Goal: Task Accomplishment & Management: Manage account settings

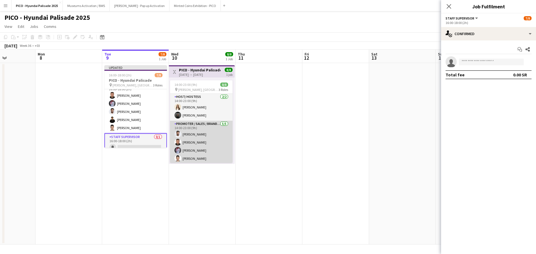
scroll to position [28, 0]
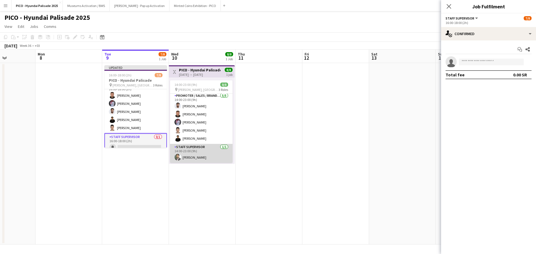
click at [189, 152] on app-card-role "Staff Supervisor 1/1 14:00-23:00 (9h) Abdullah Altawil" at bounding box center [201, 153] width 63 height 19
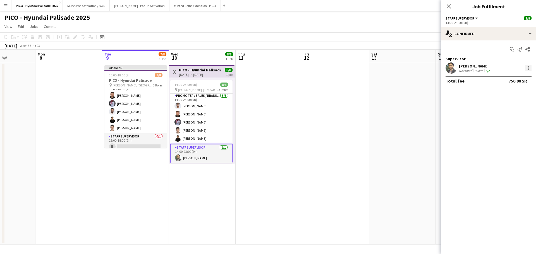
click at [528, 69] on div at bounding box center [528, 69] width 1 height 1
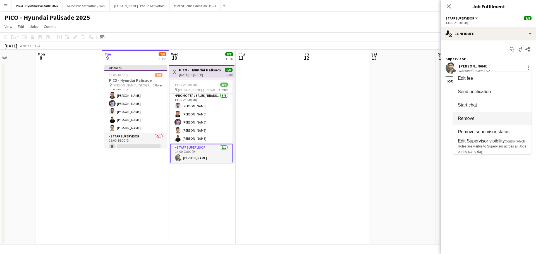
click at [492, 117] on span "Remove" at bounding box center [492, 118] width 69 height 5
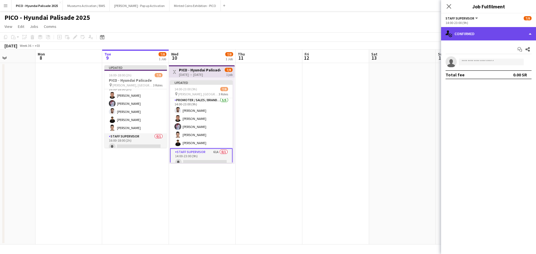
click at [457, 31] on div "single-neutral-actions-check-2 Confirmed" at bounding box center [488, 33] width 95 height 13
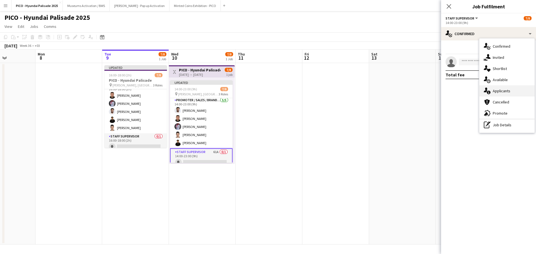
click at [496, 94] on div "single-neutral-actions-information Applicants" at bounding box center [507, 90] width 55 height 11
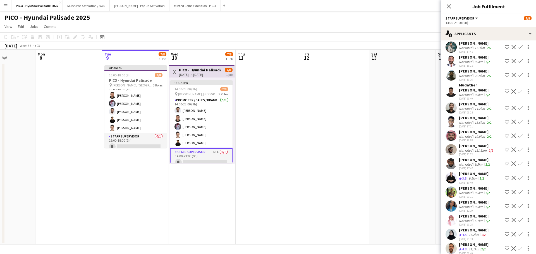
scroll to position [705, 0]
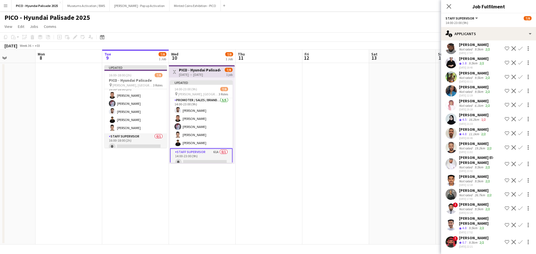
click at [388, 204] on app-date-cell at bounding box center [402, 154] width 67 height 182
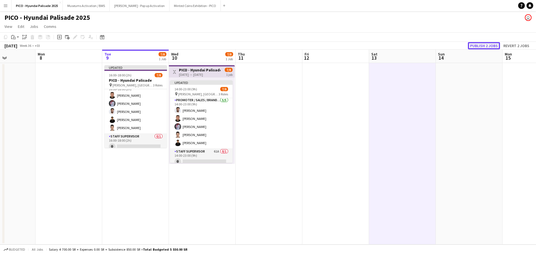
click at [488, 44] on button "Publish 2 jobs" at bounding box center [484, 45] width 32 height 7
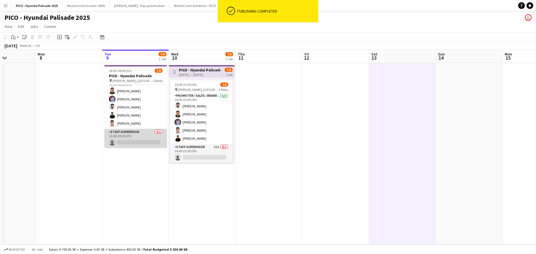
click at [154, 143] on app-card-role "Staff Supervisor 0/1 16:00-18:00 (2h) single-neutral-actions" at bounding box center [135, 138] width 63 height 19
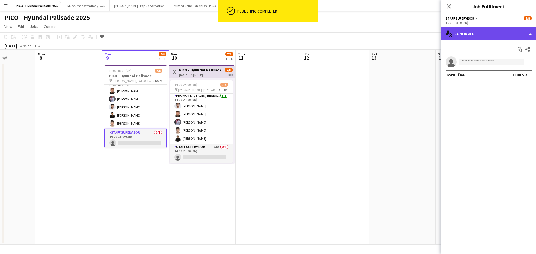
click at [473, 35] on div "single-neutral-actions-check-2 Confirmed" at bounding box center [488, 33] width 95 height 13
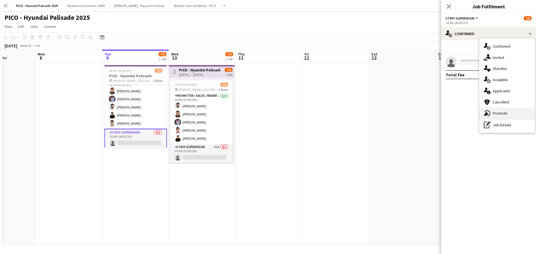
click at [486, 109] on div "advertising-megaphone Promote" at bounding box center [507, 113] width 55 height 11
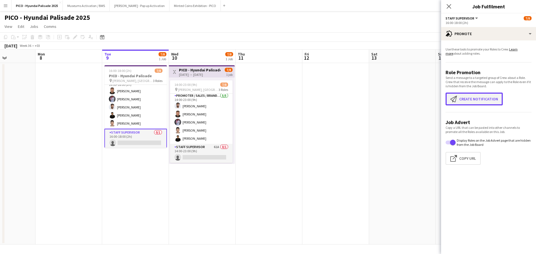
click at [458, 100] on app-icon "Create notification" at bounding box center [454, 99] width 9 height 7
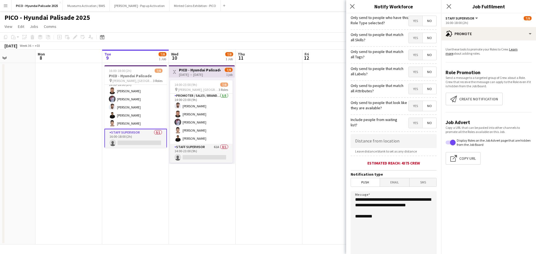
click at [411, 23] on span "Yes" at bounding box center [416, 21] width 14 height 10
click at [410, 40] on span "Yes" at bounding box center [416, 38] width 14 height 10
click at [409, 54] on span "Yes" at bounding box center [416, 55] width 14 height 10
click at [409, 71] on span "Yes" at bounding box center [416, 72] width 14 height 10
click at [409, 85] on span "Yes" at bounding box center [416, 89] width 14 height 10
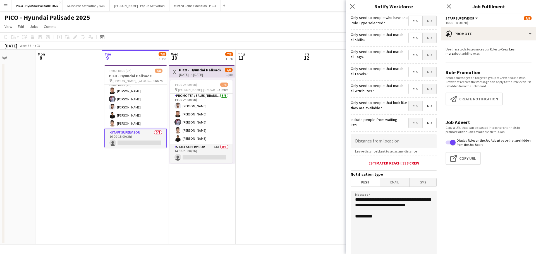
click at [409, 108] on span "Yes" at bounding box center [416, 106] width 14 height 10
click at [427, 107] on span "No" at bounding box center [430, 106] width 14 height 10
click at [386, 105] on label "Only send to people that look like they are available?" at bounding box center [380, 105] width 58 height 10
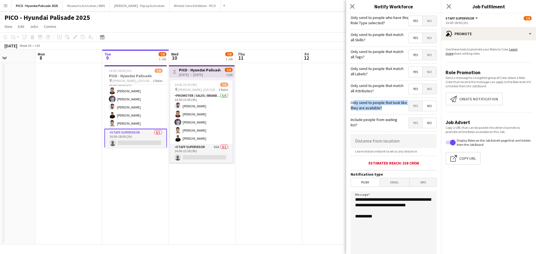
click at [389, 106] on label "Only send to people that look like they are available?" at bounding box center [380, 105] width 58 height 10
click at [409, 108] on span "Yes" at bounding box center [416, 106] width 14 height 10
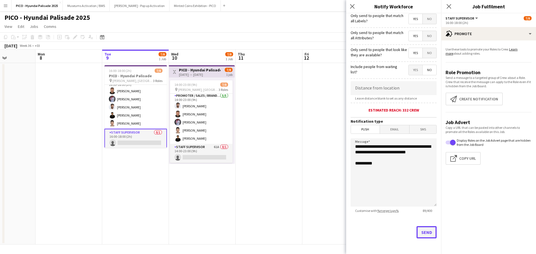
click at [424, 231] on button "Send" at bounding box center [427, 232] width 20 height 12
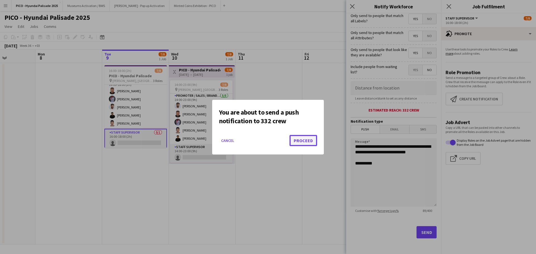
click at [292, 145] on button "Proceed" at bounding box center [304, 140] width 28 height 11
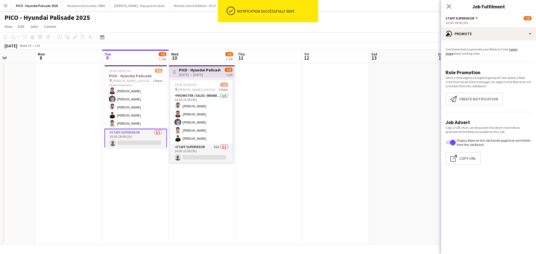
click at [153, 179] on app-date-cell "16:00-18:00 (2h) 7/8 PICO - Hyundai Palisade pin Saraj Hall, Riyadh 3 Roles Hos…" at bounding box center [135, 154] width 67 height 182
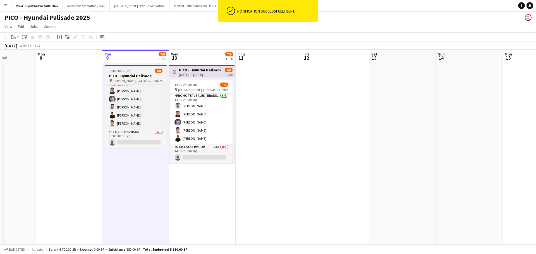
click at [134, 73] on app-job-card "16:00-18:00 (2h) 7/8 PICO - Hyundai Palisade pin Saraj Hall, Riyadh 3 Roles Hos…" at bounding box center [135, 106] width 63 height 83
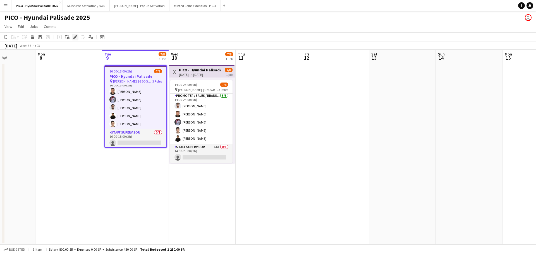
click at [72, 37] on div "Edit" at bounding box center [75, 37] width 7 height 7
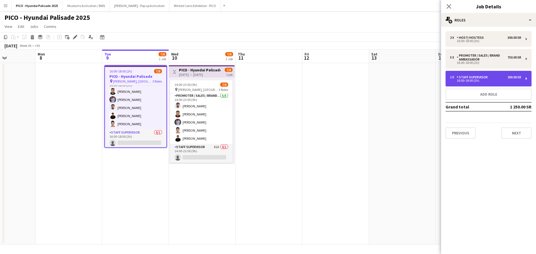
click at [454, 76] on div "1 x" at bounding box center [453, 77] width 7 height 4
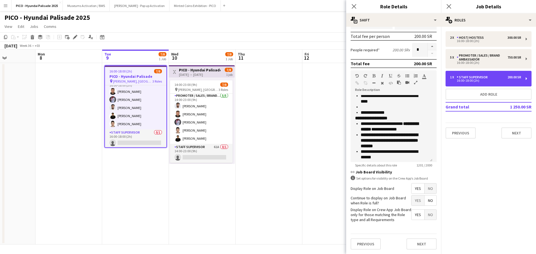
scroll to position [239, 0]
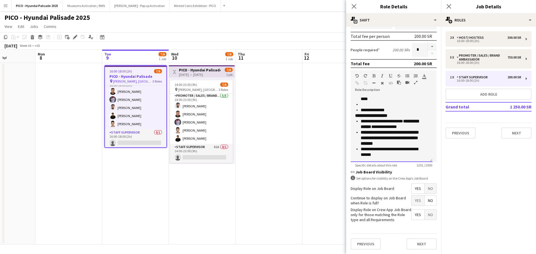
click at [365, 123] on p "**********" at bounding box center [392, 124] width 63 height 11
click at [364, 135] on strong "**********" at bounding box center [390, 137] width 58 height 15
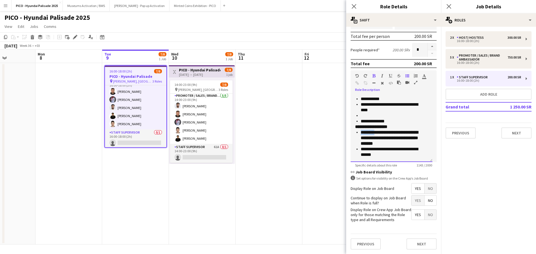
click at [364, 135] on strong "**********" at bounding box center [390, 137] width 58 height 15
click at [309, 132] on app-date-cell at bounding box center [335, 154] width 67 height 182
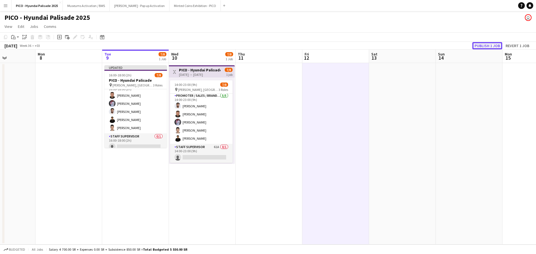
click at [481, 46] on button "Publish 1 job" at bounding box center [488, 45] width 30 height 7
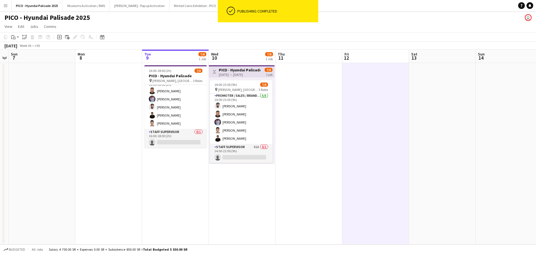
scroll to position [0, 125]
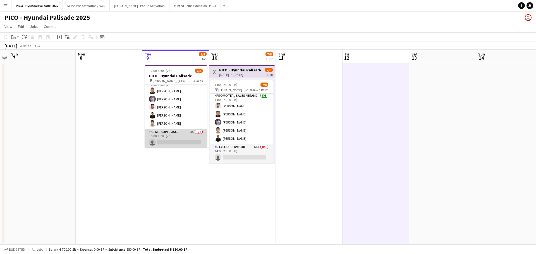
click at [177, 141] on app-card-role "Staff Supervisor 4A 0/1 16:00-18:00 (2h) single-neutral-actions" at bounding box center [176, 138] width 63 height 19
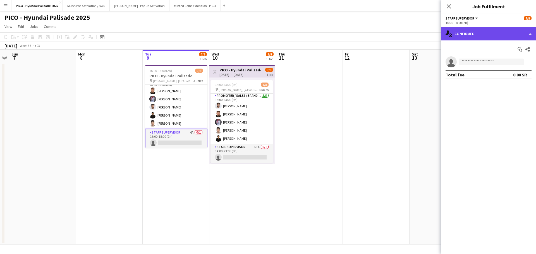
click at [452, 38] on div "single-neutral-actions-check-2 Confirmed" at bounding box center [488, 33] width 95 height 13
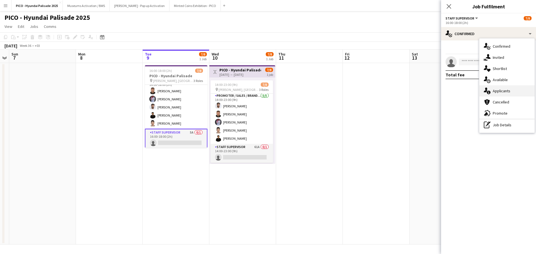
click at [483, 94] on div "single-neutral-actions-information Applicants" at bounding box center [507, 90] width 55 height 11
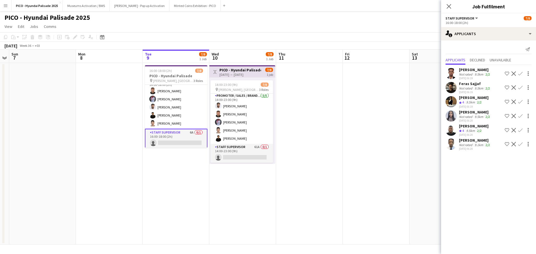
click at [464, 71] on div "[PERSON_NAME]" at bounding box center [475, 69] width 32 height 5
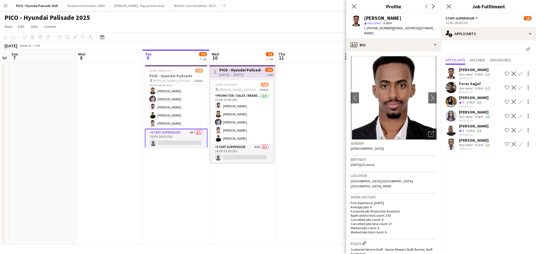
click at [431, 131] on div "Open photos pop-in" at bounding box center [431, 134] width 11 height 11
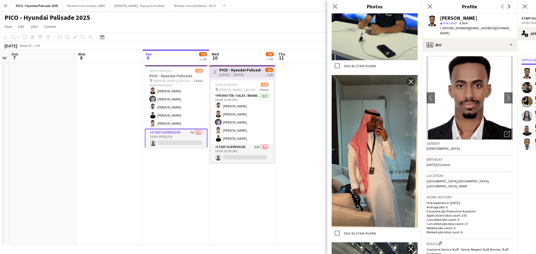
scroll to position [800, 0]
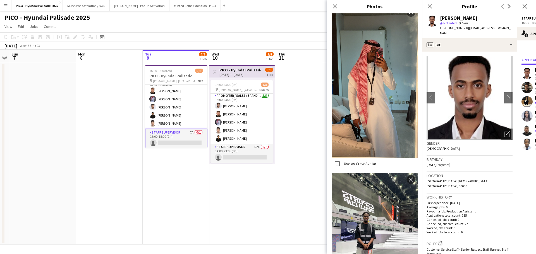
click at [432, 205] on p "Average jobs: 6" at bounding box center [470, 207] width 86 height 4
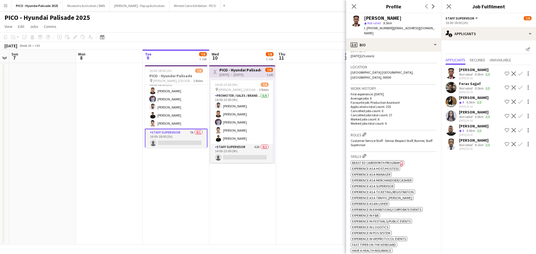
scroll to position [109, 0]
click at [389, 139] on span "Customer Service Staff - Senior, Respect Staff, Runner, Staff Supervisor" at bounding box center [392, 143] width 82 height 8
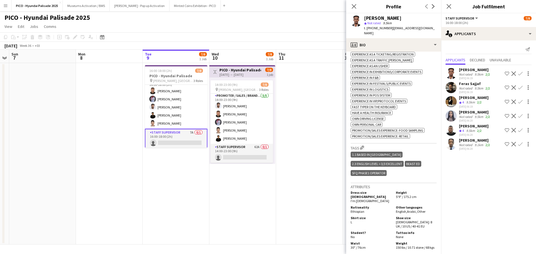
scroll to position [247, 0]
click at [389, 164] on div "1.1 Based in Riyadh 2.3 English Level = 3/3 Excellent Beast ED SFQ Phase1 Opera…" at bounding box center [394, 165] width 86 height 28
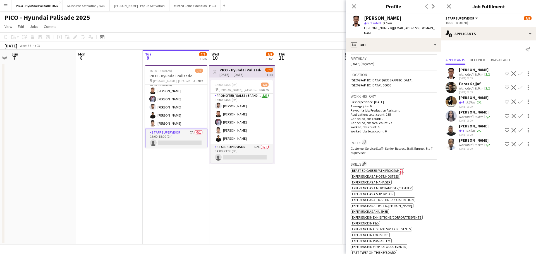
scroll to position [70, 0]
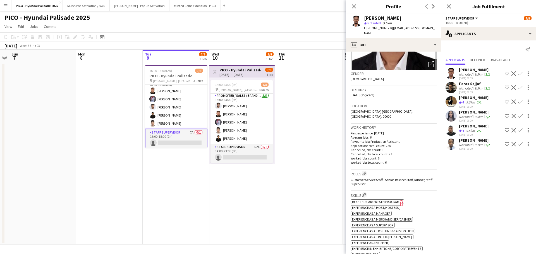
click at [390, 200] on span "Beast ED Career Path Program" at bounding box center [375, 202] width 47 height 4
click at [458, 144] on div "Ibrahim Said Not rated 9.1km 2/2 09-09-2025 06:20 Shortlist crew Decline Confirm" at bounding box center [488, 144] width 95 height 13
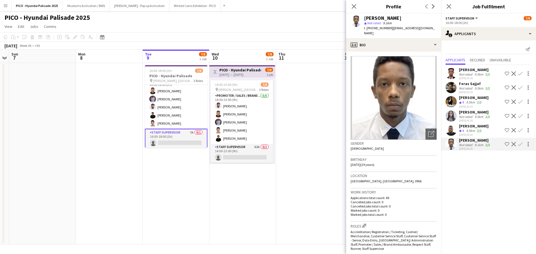
click at [461, 134] on div "[DATE] 06:20" at bounding box center [474, 135] width 30 height 4
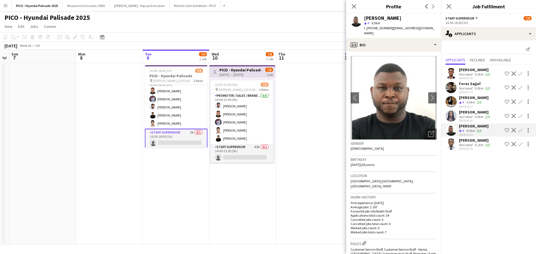
click at [465, 113] on div "[PERSON_NAME]" at bounding box center [475, 112] width 32 height 5
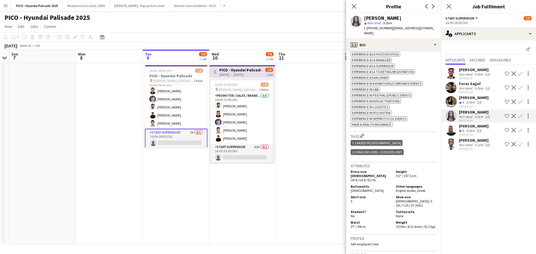
scroll to position [0, 0]
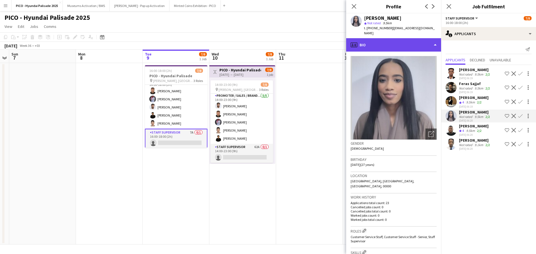
click at [381, 38] on div "profile Bio" at bounding box center [393, 44] width 95 height 13
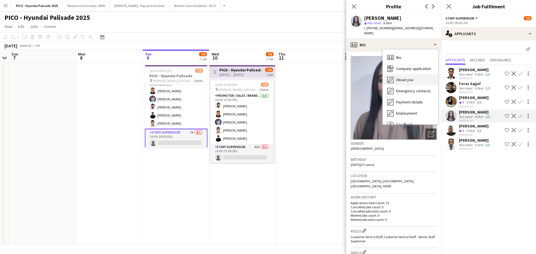
click at [395, 74] on div "About you About you" at bounding box center [410, 79] width 55 height 11
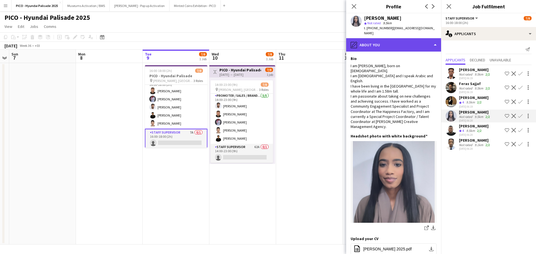
click at [387, 39] on div "pencil4 About you" at bounding box center [393, 44] width 95 height 13
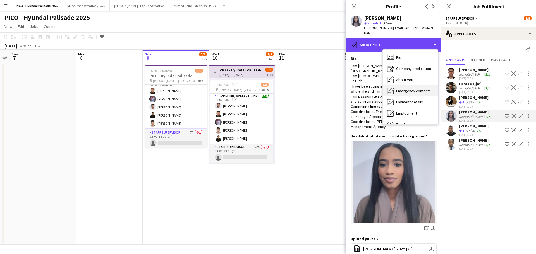
scroll to position [19, 0]
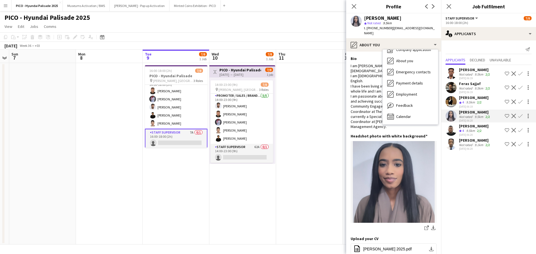
click at [457, 75] on div "Ayimen Mohammed Not rated 9.5km 2/2 09-09-2025 06:19 Shortlist crew Decline Con…" at bounding box center [488, 73] width 95 height 13
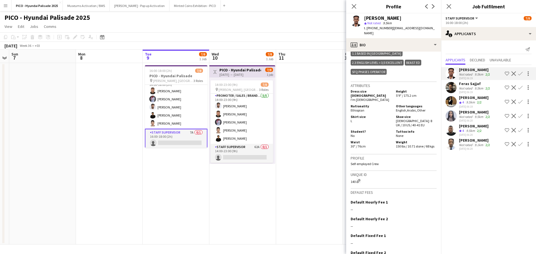
scroll to position [349, 0]
click at [447, 157] on app-user-avatar at bounding box center [451, 158] width 11 height 11
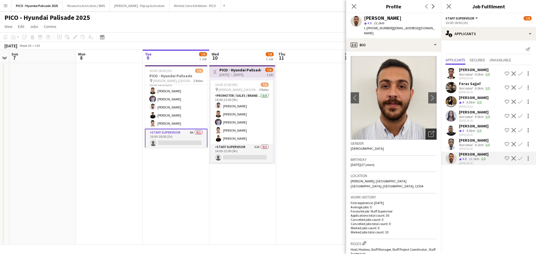
click at [428, 131] on icon "Open photos pop-in" at bounding box center [431, 134] width 6 height 6
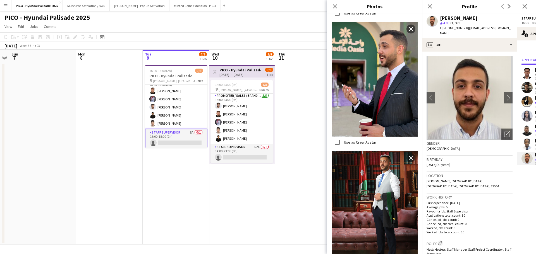
scroll to position [426, 0]
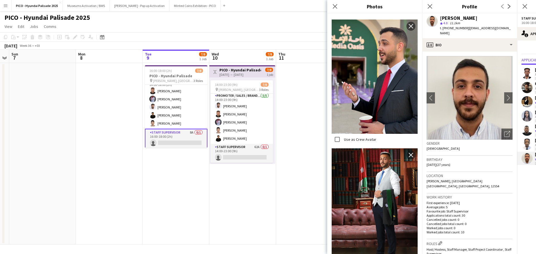
click at [448, 205] on p "Average jobs: 5" at bounding box center [470, 207] width 86 height 4
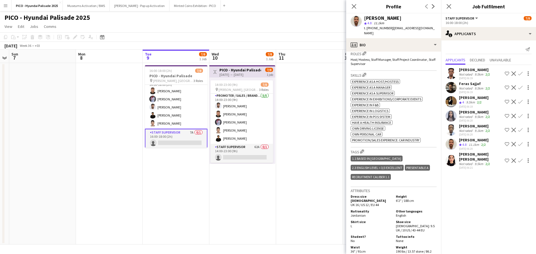
scroll to position [190, 0]
click at [462, 166] on div "[DATE] 06:21" at bounding box center [481, 168] width 44 height 4
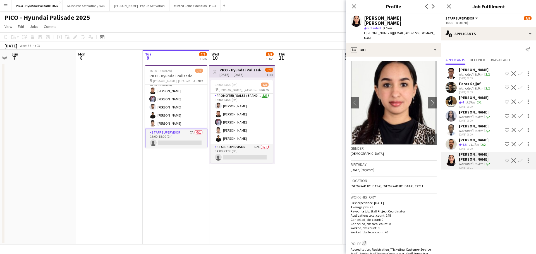
click at [452, 142] on app-user-avatar at bounding box center [451, 144] width 11 height 11
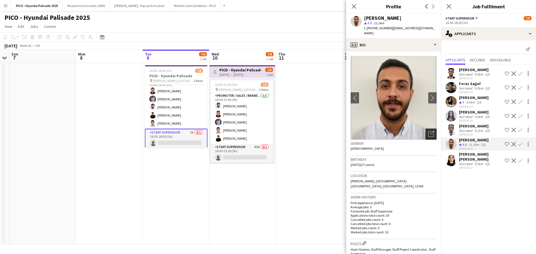
click at [428, 129] on div "Open photos pop-in" at bounding box center [431, 134] width 11 height 11
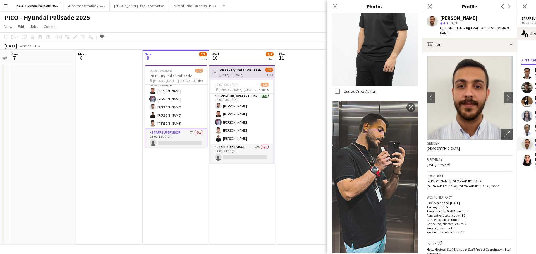
scroll to position [182, 0]
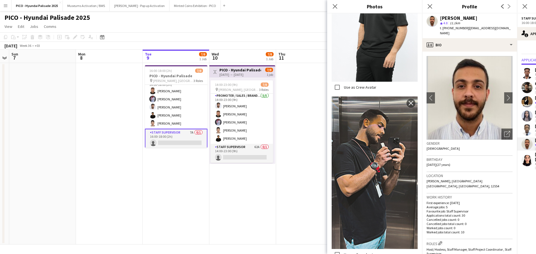
click at [449, 174] on div "Location Olaya, Riyadh Saudi Arabia, Riyadh, 12554" at bounding box center [470, 183] width 86 height 22
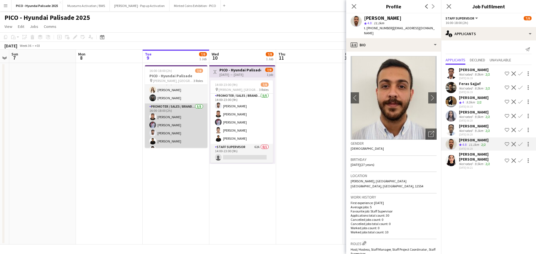
scroll to position [35, 0]
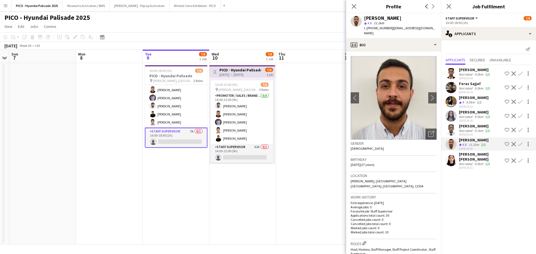
click at [521, 145] on app-icon "Confirm" at bounding box center [520, 144] width 4 height 4
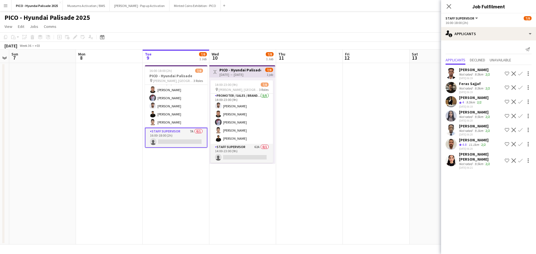
click at [521, 143] on app-icon "Confirm" at bounding box center [520, 144] width 4 height 4
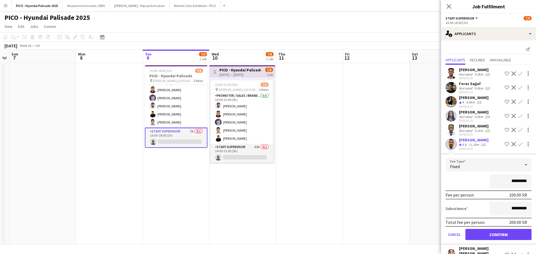
scroll to position [15, 0]
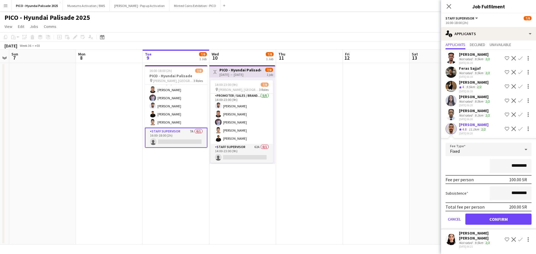
click at [478, 128] on div "11.1km" at bounding box center [474, 129] width 13 height 5
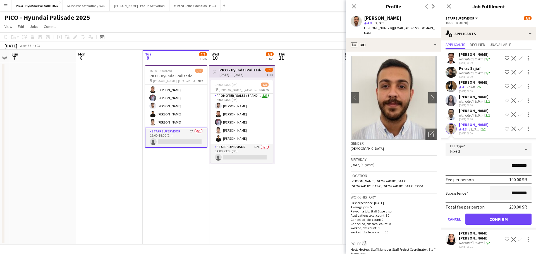
click at [470, 111] on div "[PERSON_NAME]" at bounding box center [475, 110] width 32 height 5
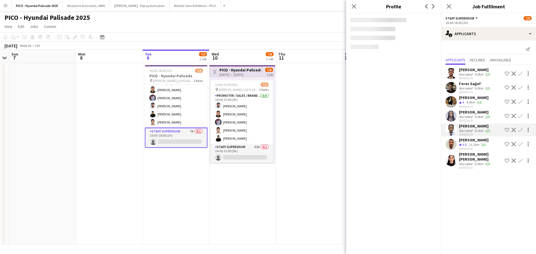
scroll to position [0, 0]
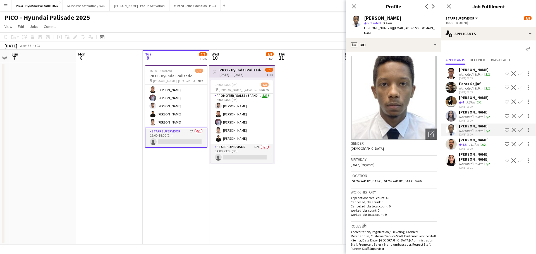
click at [464, 172] on div "Send notification Applicants Declined Unavailable Ayimen Mohammed Not rated 9.5…" at bounding box center [488, 107] width 95 height 135
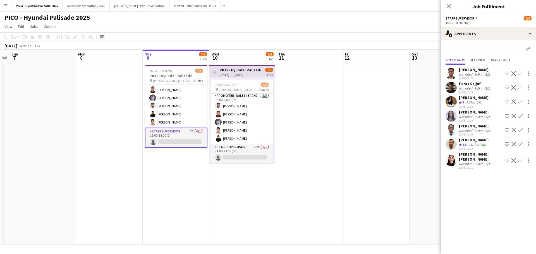
click at [466, 162] on div "Not rated" at bounding box center [466, 164] width 15 height 4
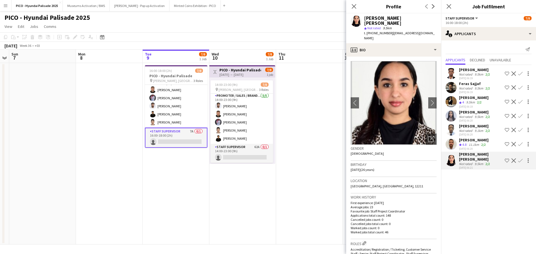
click at [494, 144] on div "Mohannad Hasan Crew rating 4.8 11.1km 2/2 09-09-2025 06:20 Shortlist crew Decli…" at bounding box center [488, 144] width 95 height 13
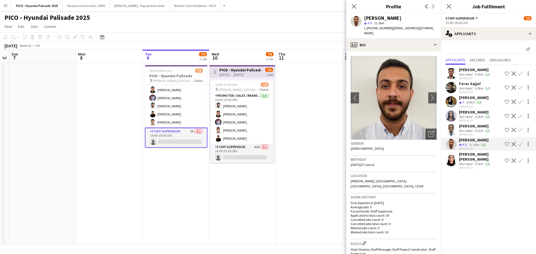
click at [507, 144] on app-icon "Shortlist crew" at bounding box center [507, 144] width 4 height 4
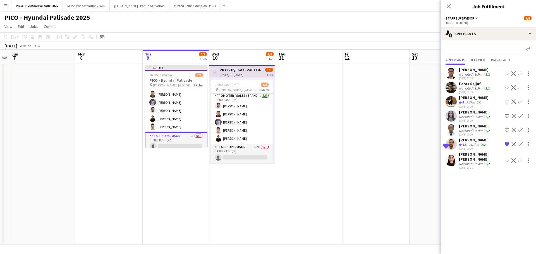
click at [349, 143] on app-date-cell at bounding box center [376, 154] width 67 height 182
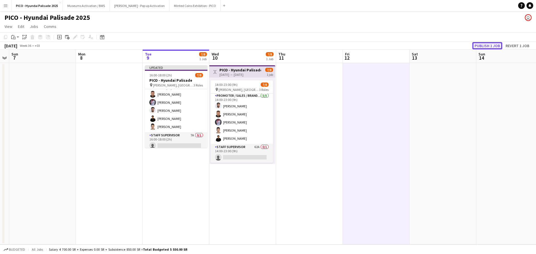
click at [479, 44] on button "Publish 1 job" at bounding box center [488, 45] width 30 height 7
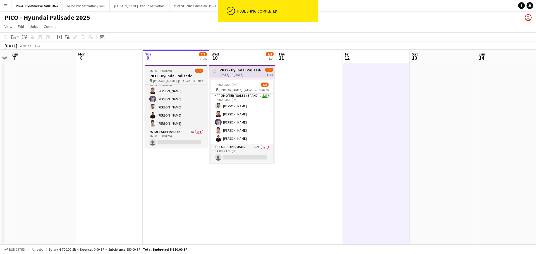
click at [176, 80] on span "[PERSON_NAME], [GEOGRAPHIC_DATA]" at bounding box center [173, 81] width 40 height 4
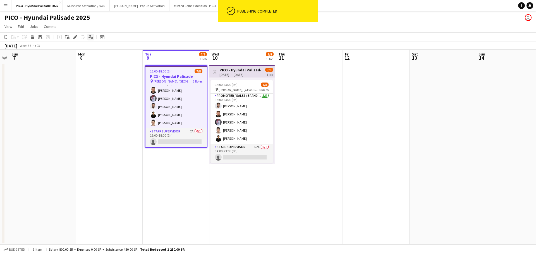
click at [91, 37] on icon "Applicants" at bounding box center [91, 37] width 4 height 4
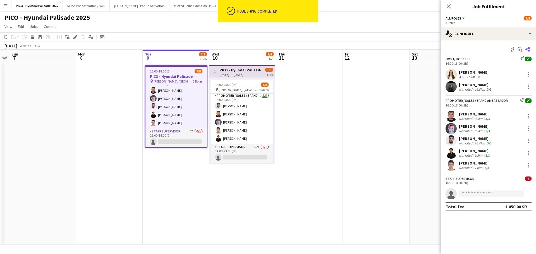
click at [528, 50] on icon at bounding box center [528, 49] width 4 height 4
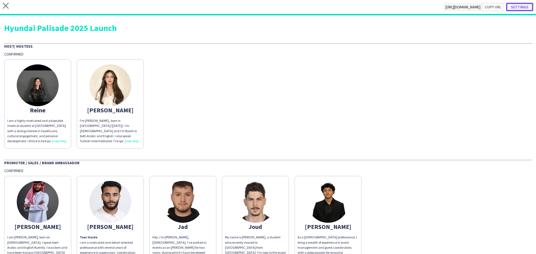
click at [511, 7] on button "Settings" at bounding box center [519, 7] width 27 height 8
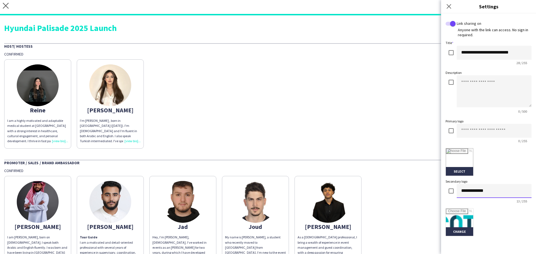
click at [499, 186] on input "**********" at bounding box center [494, 191] width 75 height 14
click at [496, 130] on input at bounding box center [494, 131] width 75 height 14
paste input "**********"
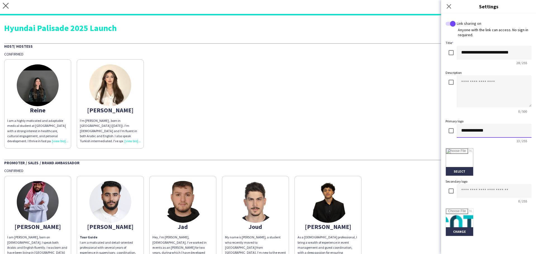
type input "**********"
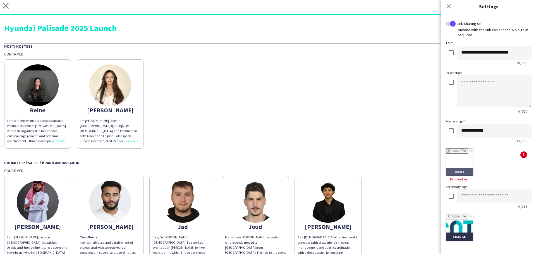
click at [460, 152] on input "file" at bounding box center [459, 162] width 27 height 27
type input "**********"
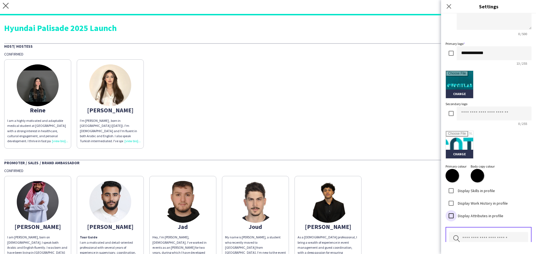
scroll to position [125, 0]
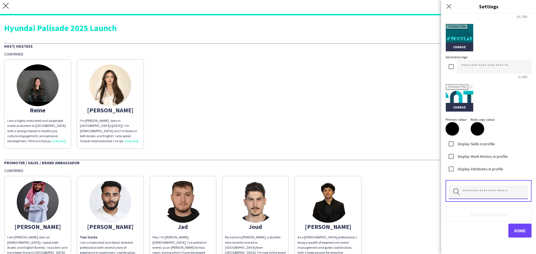
click at [482, 193] on input "text" at bounding box center [488, 192] width 79 height 14
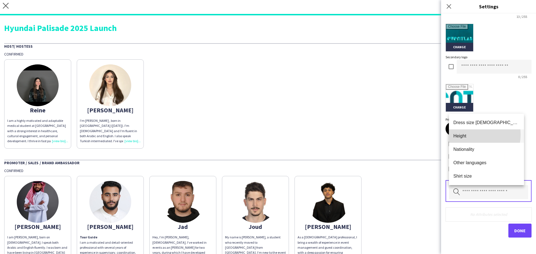
click at [473, 135] on span "Height" at bounding box center [487, 135] width 66 height 5
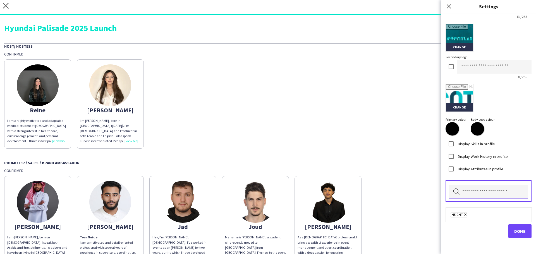
click at [482, 188] on input "text" at bounding box center [488, 192] width 79 height 14
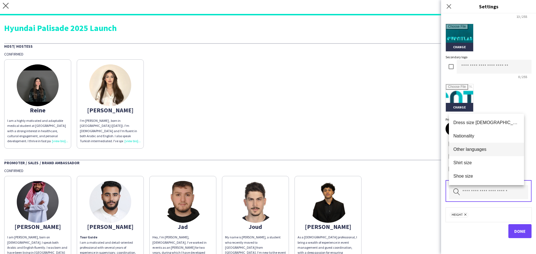
click at [474, 155] on mat-option "Other languages" at bounding box center [486, 149] width 75 height 13
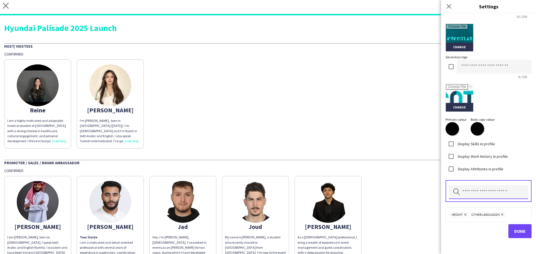
click at [480, 187] on input "text" at bounding box center [488, 192] width 79 height 14
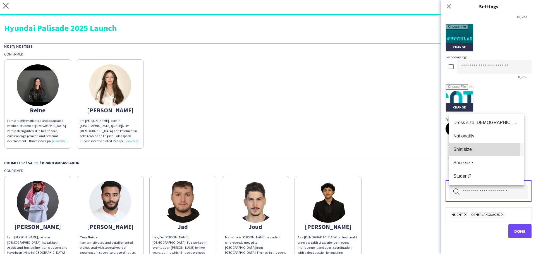
click at [467, 148] on span "Shirt size" at bounding box center [487, 149] width 66 height 5
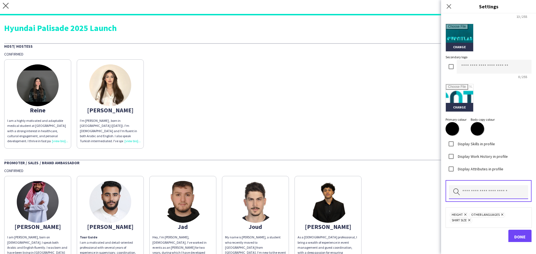
click at [477, 187] on input "text" at bounding box center [488, 192] width 79 height 14
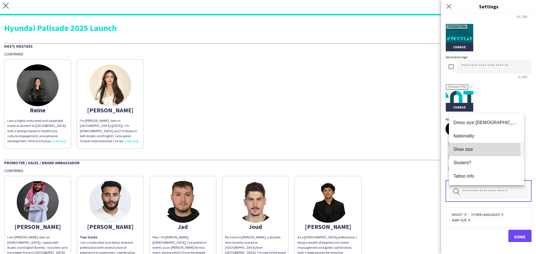
click at [468, 152] on span "Shoe size" at bounding box center [487, 149] width 66 height 5
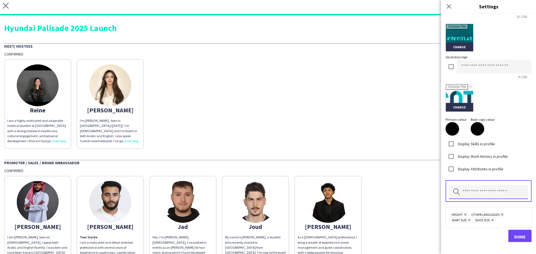
click at [474, 190] on input "text" at bounding box center [488, 192] width 79 height 14
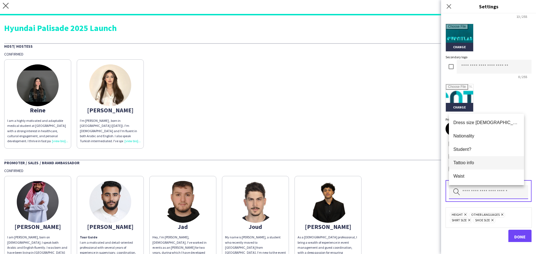
scroll to position [13, 0]
click at [493, 84] on div "Change" at bounding box center [489, 98] width 86 height 28
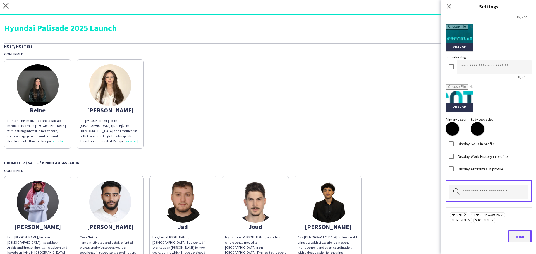
click at [511, 241] on button "Done" at bounding box center [520, 237] width 23 height 14
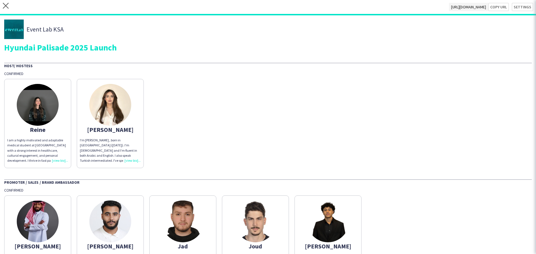
click at [395, 111] on div "Reine I am a highly motivated and adaptable medical student at Alfaisal Univers…" at bounding box center [268, 122] width 528 height 92
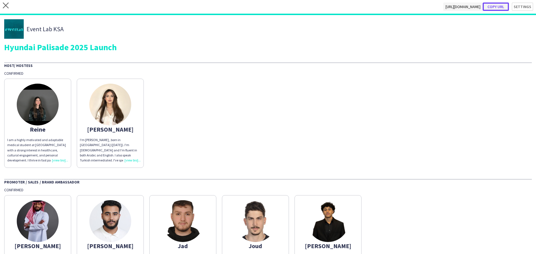
click at [496, 8] on button "Copy url" at bounding box center [496, 7] width 26 height 8
type textarea "**********"
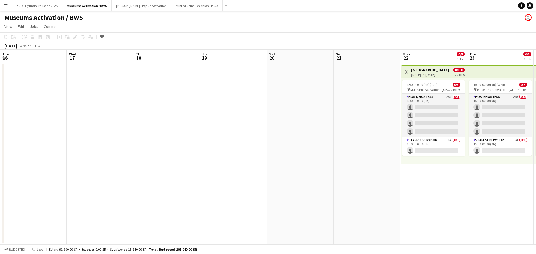
scroll to position [0, 188]
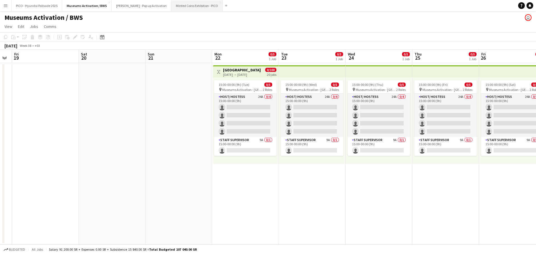
click at [171, 8] on button "Minted Coins Exhibition - PICO Close" at bounding box center [196, 5] width 51 height 11
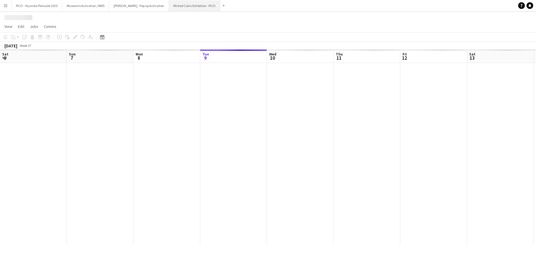
scroll to position [0, 133]
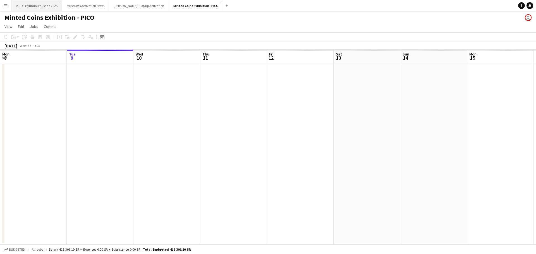
click at [45, 8] on button "PICO - Hyundai Palisade 2025 Close" at bounding box center [36, 5] width 51 height 11
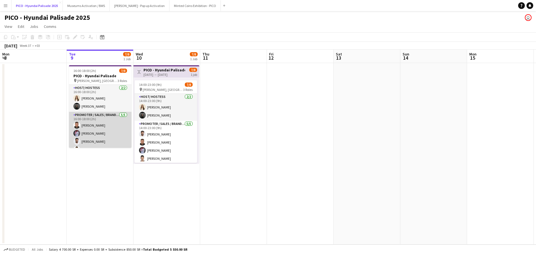
scroll to position [34, 0]
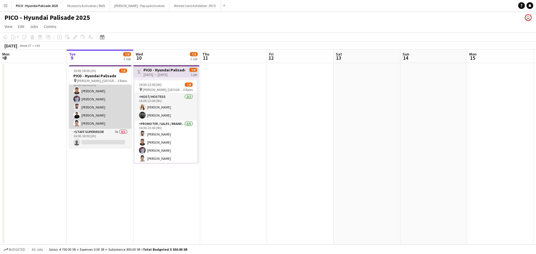
click at [115, 141] on app-card-role "Staff Supervisor 7A 0/1 16:00-18:00 (2h) single-neutral-actions" at bounding box center [100, 138] width 63 height 19
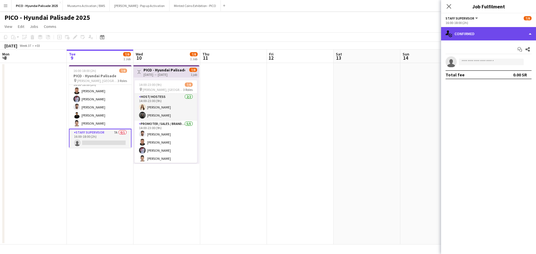
click at [475, 30] on div "single-neutral-actions-check-2 Confirmed" at bounding box center [488, 33] width 95 height 13
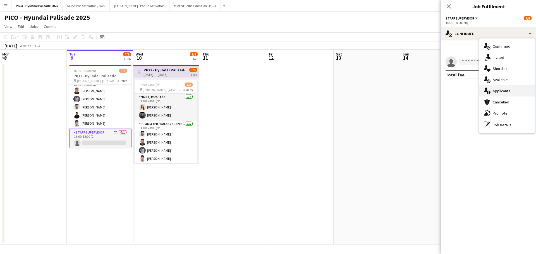
click at [496, 96] on div "single-neutral-actions-information Applicants" at bounding box center [507, 90] width 55 height 11
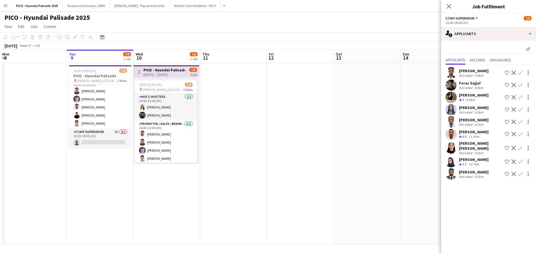
click at [102, 151] on app-date-cell "16:00-18:00 (2h) 7/8 PICO - Hyundai Palisade pin [PERSON_NAME], [GEOGRAPHIC_DAT…" at bounding box center [100, 154] width 67 height 182
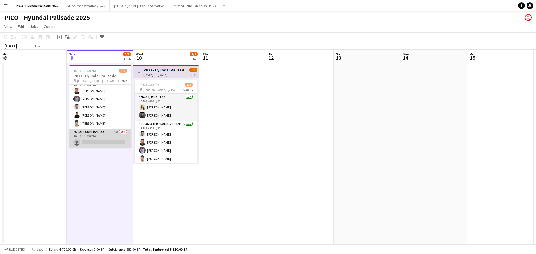
click at [104, 137] on app-card-role "Staff Supervisor 9A 0/1 16:00-18:00 (2h) single-neutral-actions" at bounding box center [100, 138] width 63 height 19
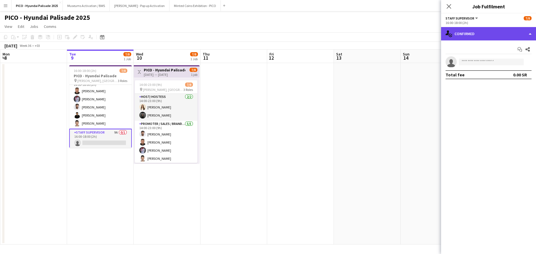
click at [466, 40] on div "single-neutral-actions-check-2 Confirmed" at bounding box center [488, 33] width 95 height 13
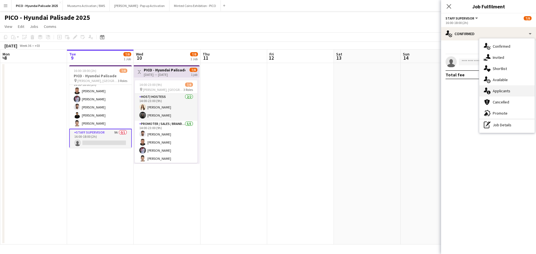
click at [493, 94] on div "single-neutral-actions-information Applicants" at bounding box center [507, 90] width 55 height 11
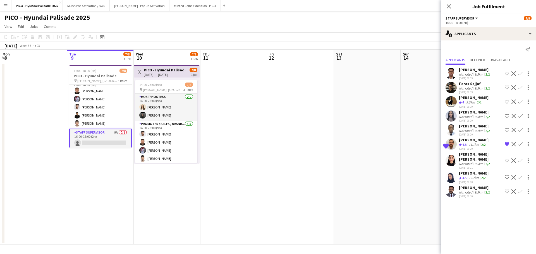
click at [520, 145] on app-icon "Confirm" at bounding box center [520, 144] width 4 height 4
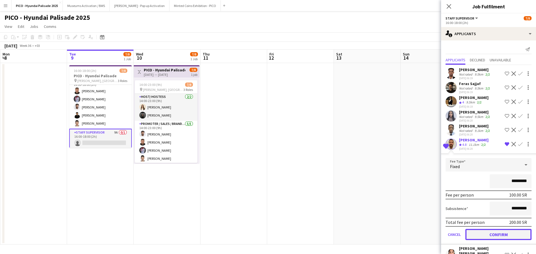
click at [482, 231] on button "Confirm" at bounding box center [499, 234] width 66 height 11
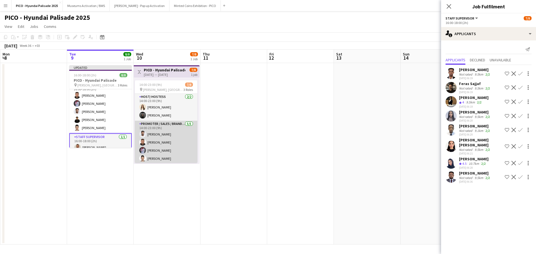
scroll to position [28, 0]
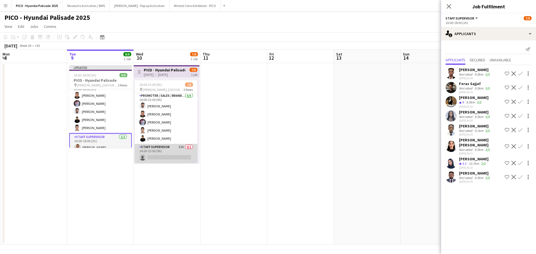
click at [170, 151] on app-card-role "Staff Supervisor 62A 0/1 14:00-23:00 (9h) single-neutral-actions" at bounding box center [166, 153] width 63 height 19
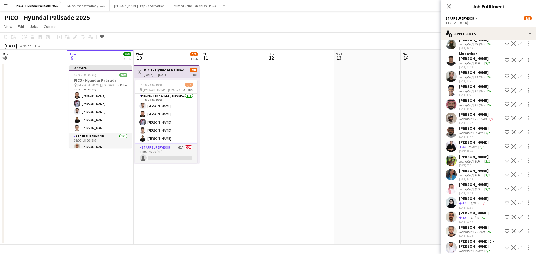
scroll to position [719, 0]
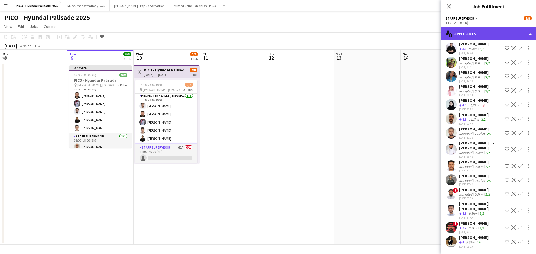
click at [468, 35] on div "single-neutral-actions-information Applicants" at bounding box center [488, 33] width 95 height 13
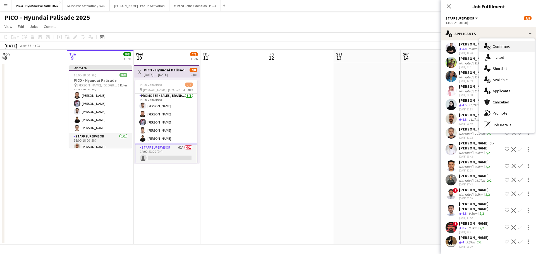
click at [492, 45] on div "single-neutral-actions-check-2 Confirmed" at bounding box center [507, 46] width 55 height 11
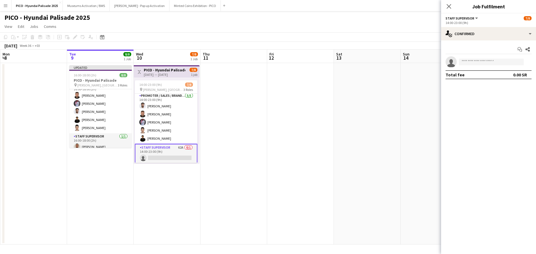
scroll to position [0, 0]
click at [480, 63] on input at bounding box center [491, 62] width 65 height 7
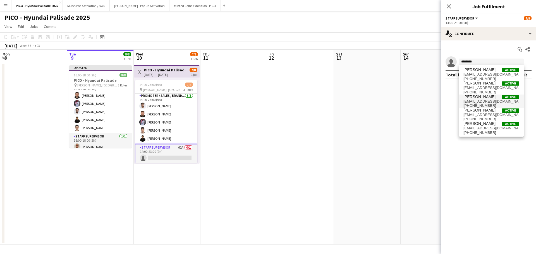
type input "********"
click at [474, 104] on span "[PHONE_NUMBER]" at bounding box center [492, 106] width 56 height 4
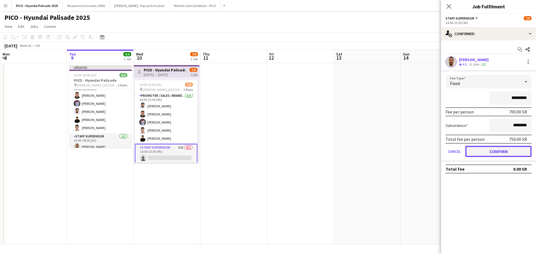
click at [475, 151] on button "Confirm" at bounding box center [499, 151] width 66 height 11
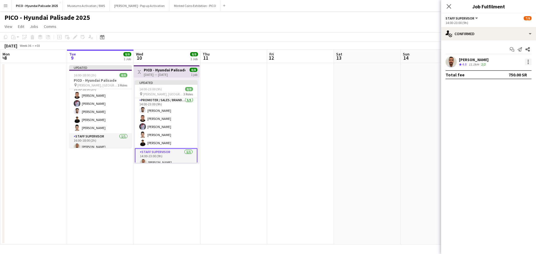
click at [530, 61] on div at bounding box center [528, 62] width 7 height 7
click at [493, 127] on span "Set as supervisor" at bounding box center [510, 125] width 35 height 5
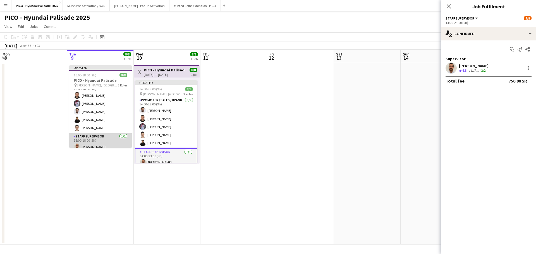
click at [83, 141] on app-card-role "Staff Supervisor [DATE] 16:00-18:00 (2h) [PERSON_NAME]" at bounding box center [100, 142] width 63 height 19
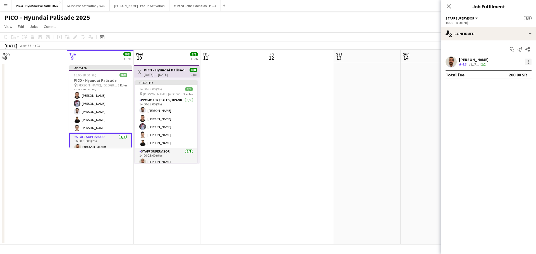
click at [527, 65] on div at bounding box center [528, 62] width 7 height 7
click at [496, 137] on span "Set as supervisor" at bounding box center [510, 139] width 35 height 5
click at [385, 32] on app-page-menu "View Day view expanded Day view collapsed Month view Date picker Jump to [DATE]…" at bounding box center [268, 27] width 536 height 11
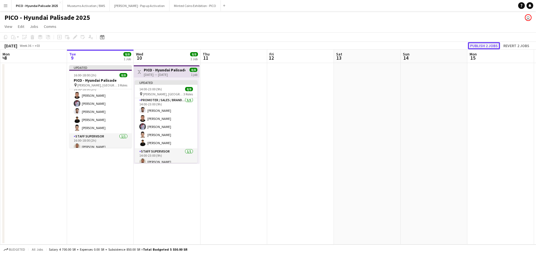
click at [476, 47] on button "Publish 2 jobs" at bounding box center [484, 45] width 32 height 7
